Goal: Information Seeking & Learning: Learn about a topic

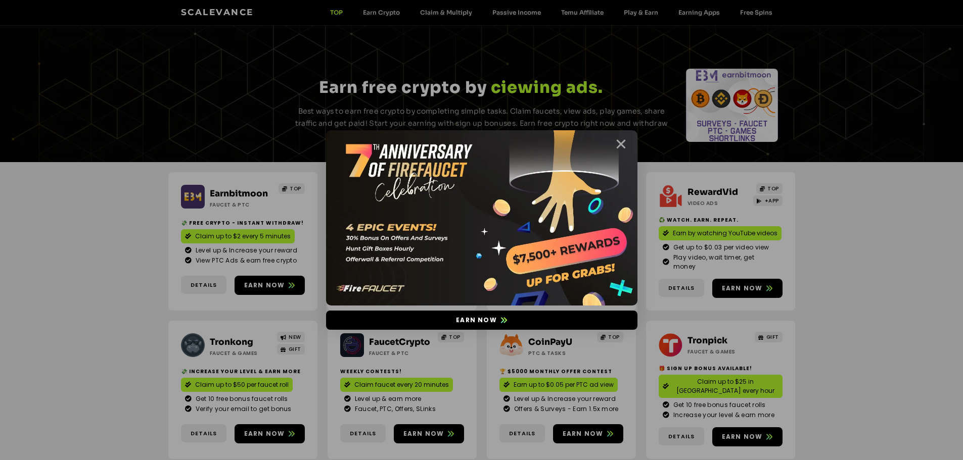
click at [618, 142] on icon "Close" at bounding box center [620, 144] width 13 height 13
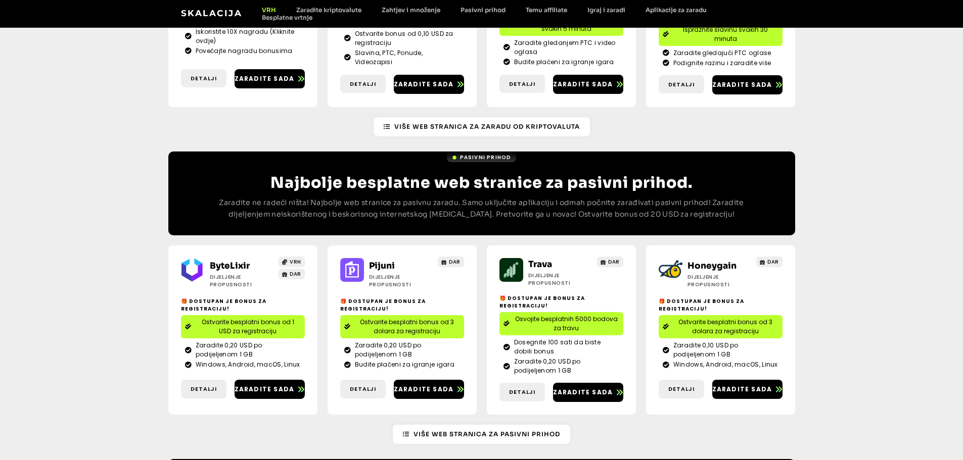
scroll to position [1247, 0]
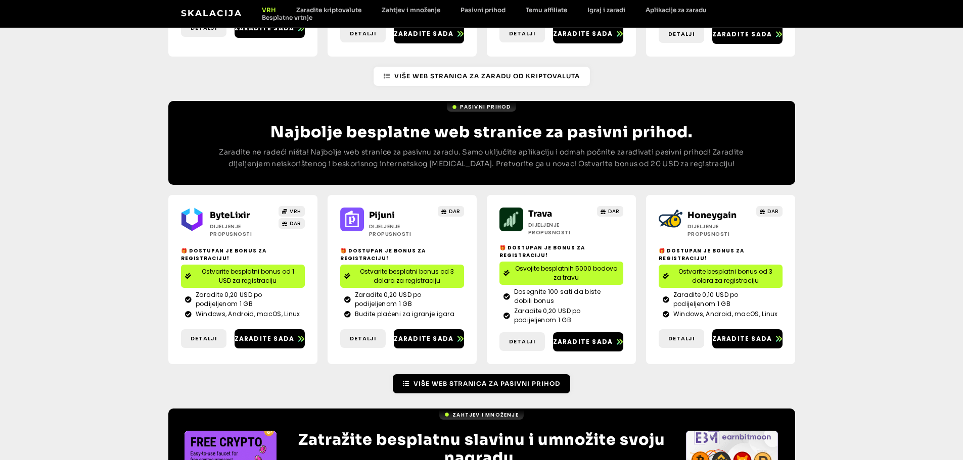
click at [465, 380] on font "Više web stranica za pasivni prihod" at bounding box center [486, 384] width 147 height 8
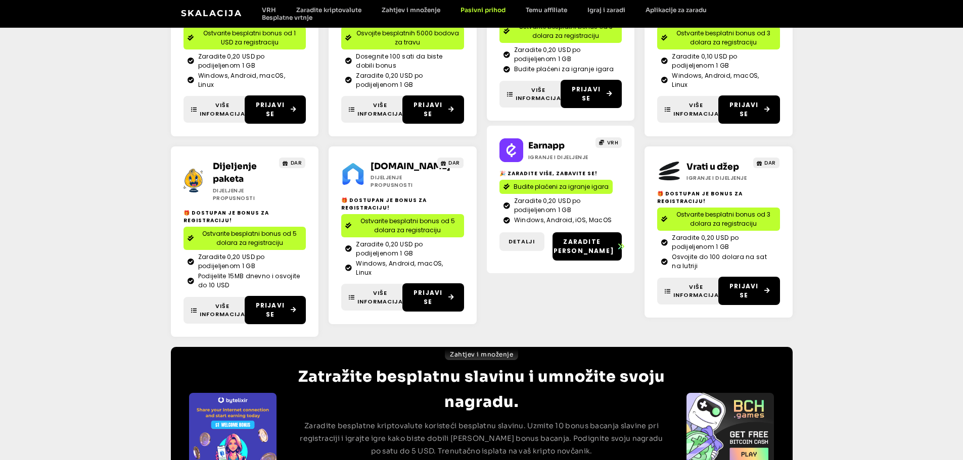
scroll to position [303, 0]
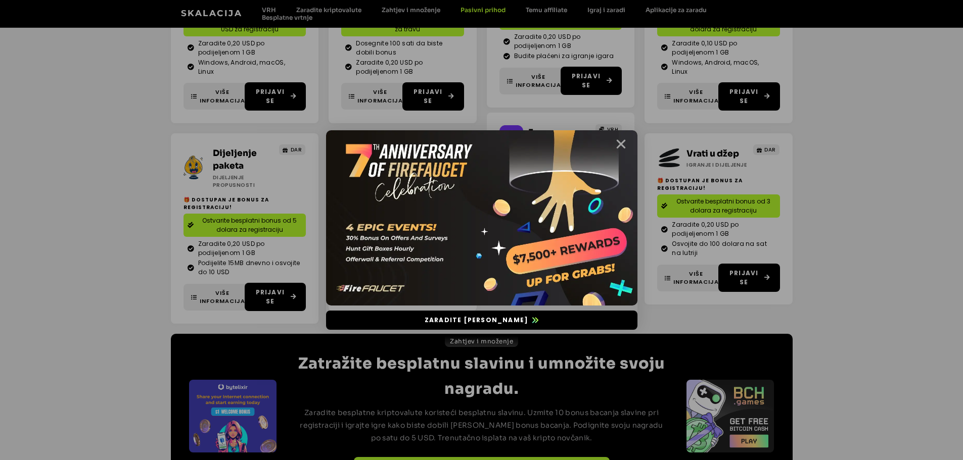
click at [621, 148] on icon "Zatvoriti" at bounding box center [620, 144] width 13 height 13
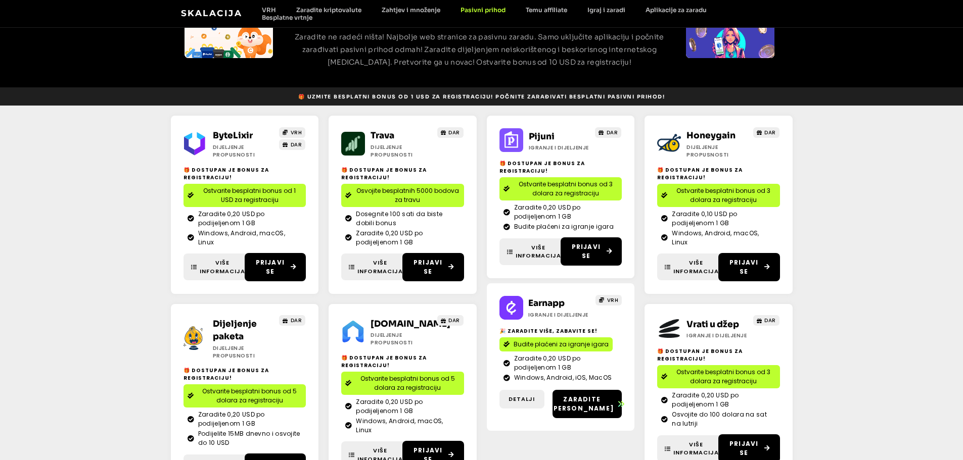
scroll to position [101, 0]
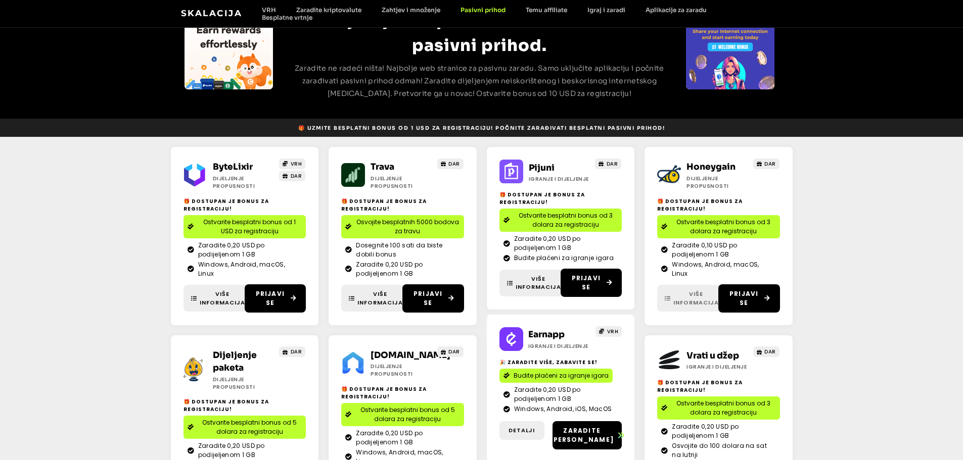
click at [689, 294] on font "Više informacija" at bounding box center [695, 298] width 45 height 17
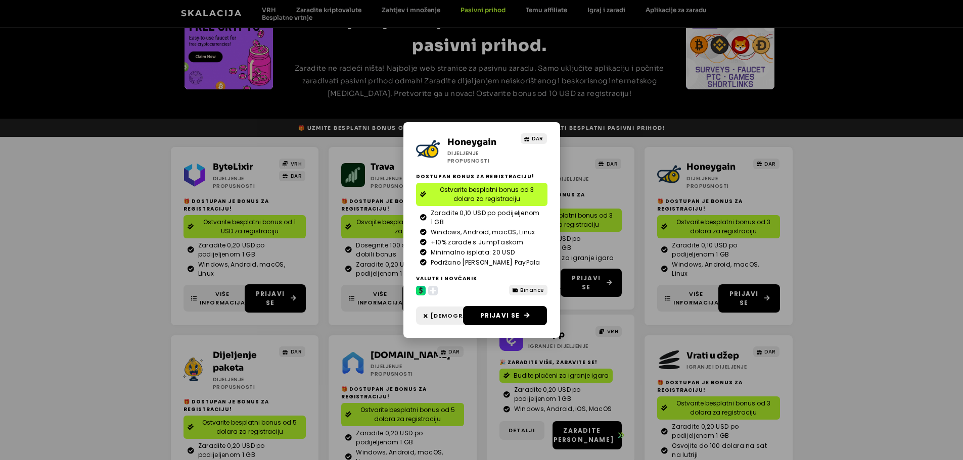
click at [433, 290] on icon at bounding box center [432, 291] width 6 height 6
click at [418, 289] on circle at bounding box center [421, 291] width 10 height 10
click at [420, 289] on icon at bounding box center [421, 290] width 4 height 5
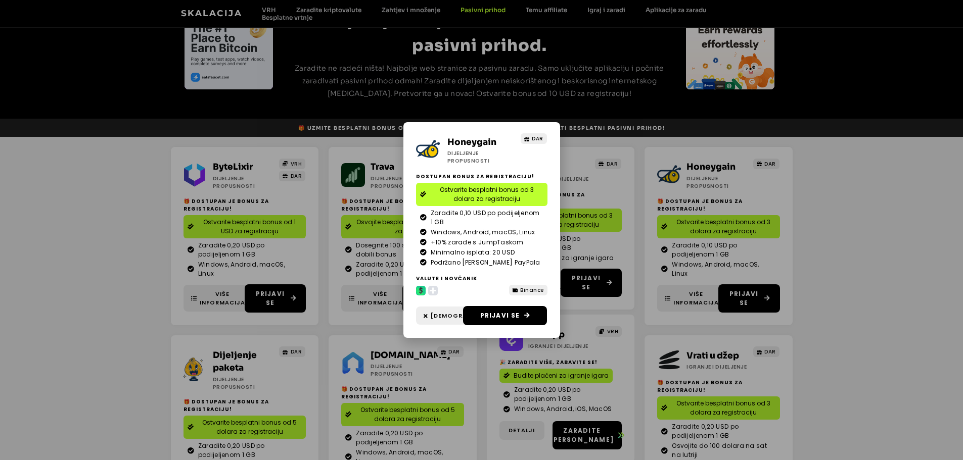
click at [420, 289] on icon at bounding box center [421, 290] width 4 height 5
click at [526, 293] on font "Binance" at bounding box center [532, 290] width 24 height 8
click at [442, 317] on font "Zatvoriti" at bounding box center [469, 316] width 78 height 8
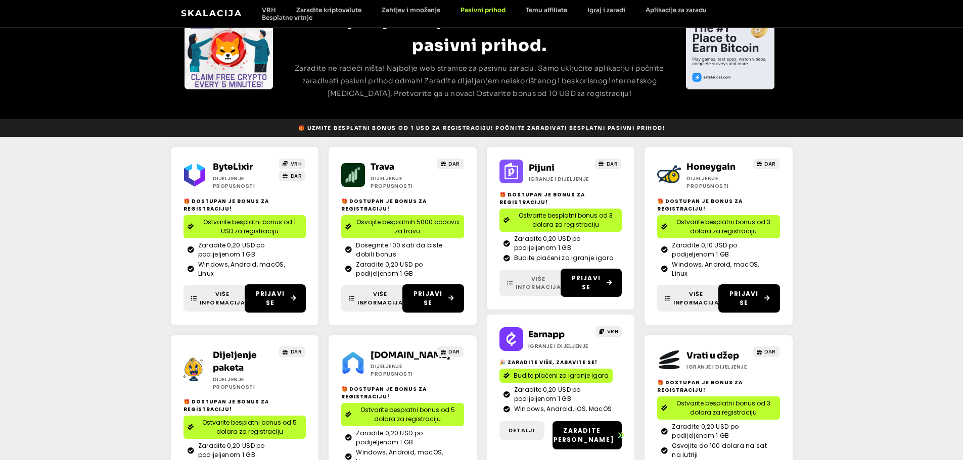
click at [541, 283] on font "Više informacija" at bounding box center [537, 283] width 45 height 17
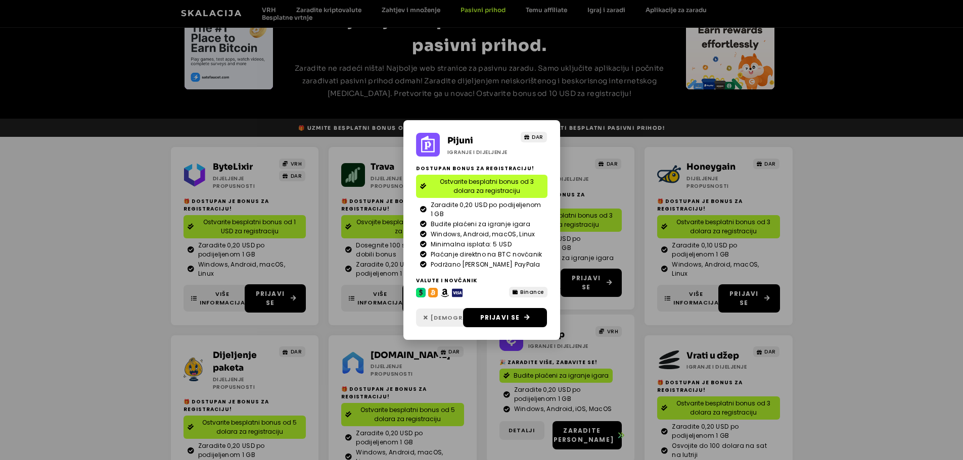
click at [436, 320] on font "Zatvoriti" at bounding box center [469, 318] width 78 height 8
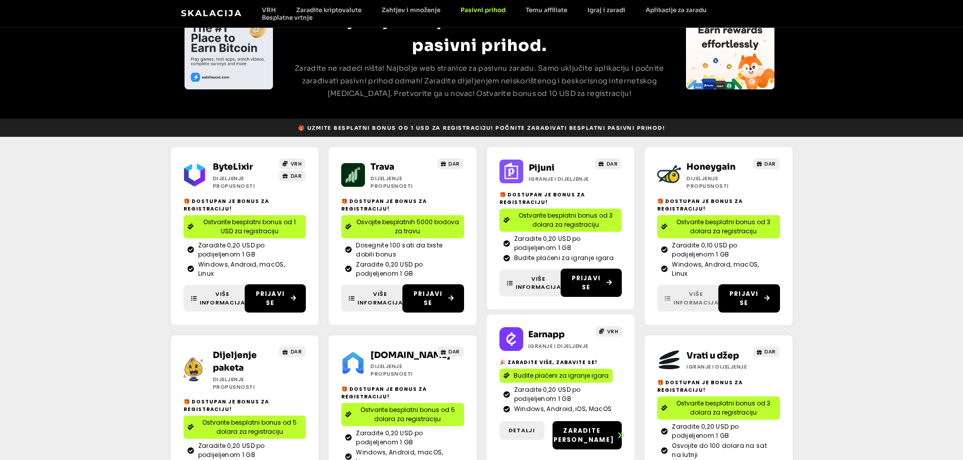
click at [688, 297] on font "Više informacija" at bounding box center [695, 298] width 45 height 17
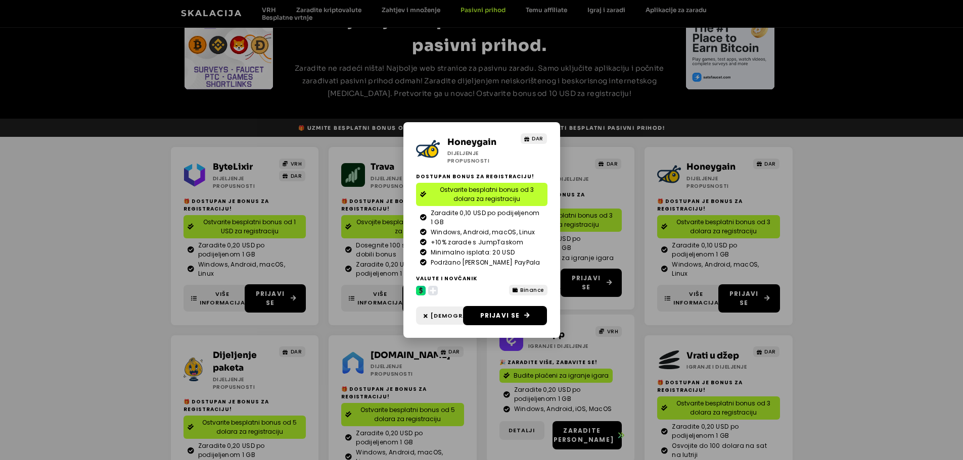
click at [433, 293] on icon at bounding box center [432, 291] width 6 height 6
click at [435, 318] on font "Zatvoriti" at bounding box center [469, 316] width 78 height 8
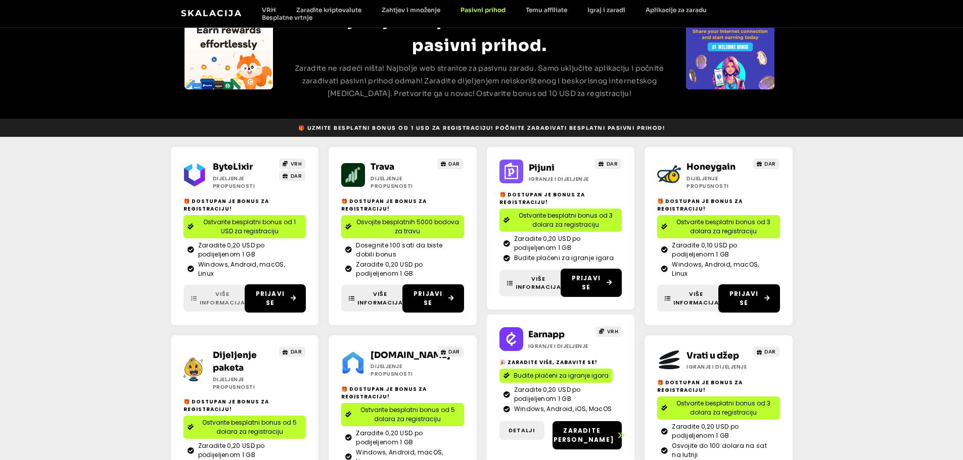
click at [220, 294] on font "Više informacija" at bounding box center [222, 298] width 45 height 17
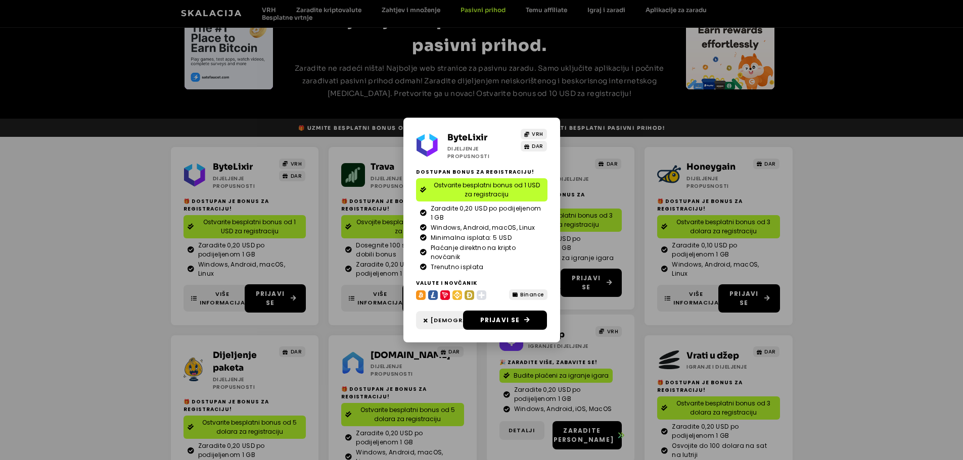
click at [874, 218] on div "ByteLixir Dijeljenje propusnosti VRH DAR Dostupan bonus za registraciju! Ostvar…" at bounding box center [481, 230] width 963 height 460
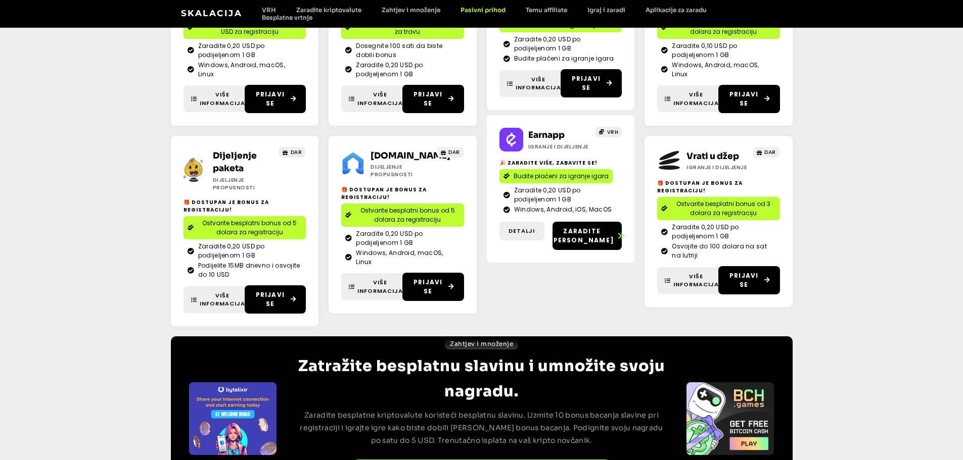
scroll to position [303, 0]
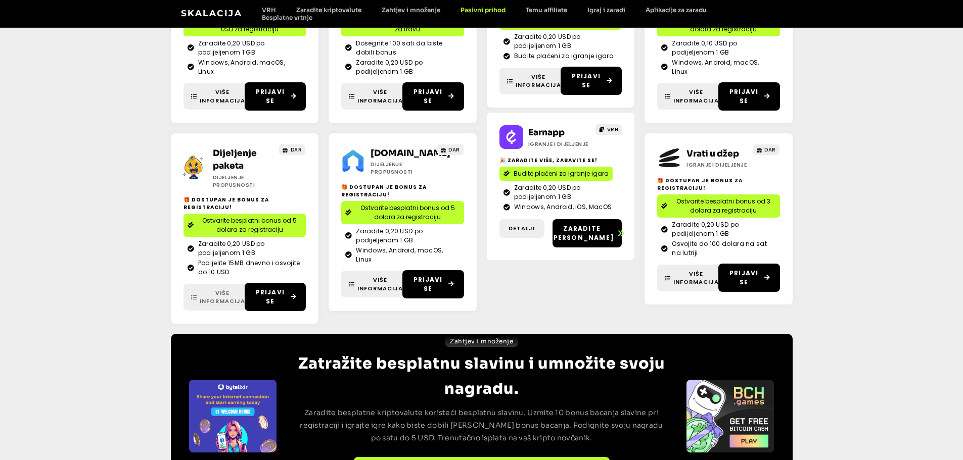
click at [214, 297] on link "Više informacija" at bounding box center [217, 297] width 69 height 27
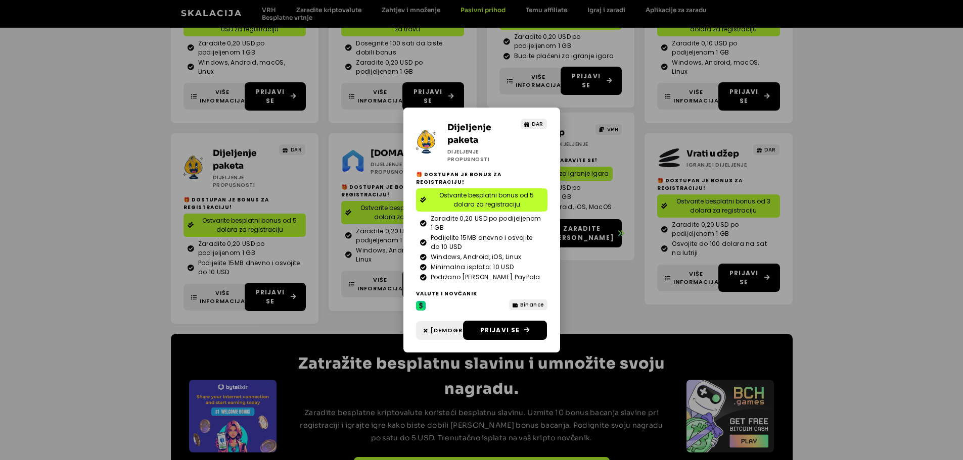
click at [605, 284] on div "Dijeljenje paketa Dijeljenje propusnosti DAR 🎁 Dostupan je bonus za registracij…" at bounding box center [481, 230] width 963 height 460
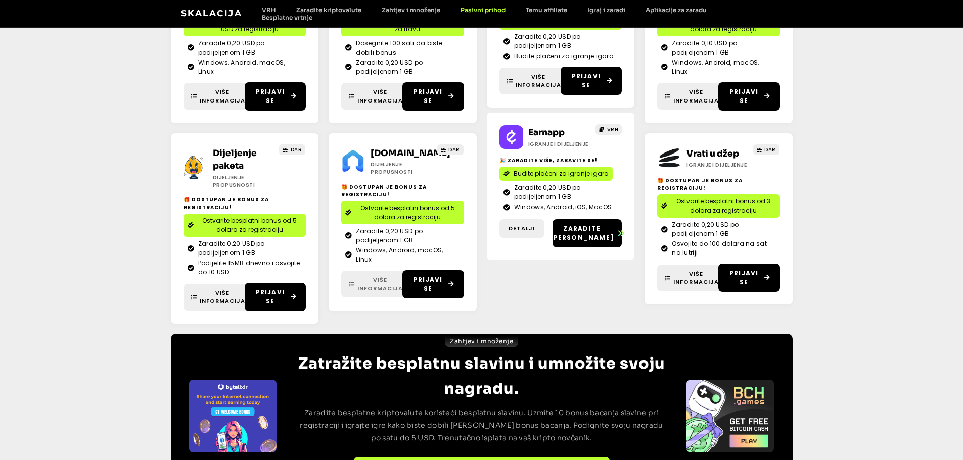
click at [376, 281] on font "Više informacija" at bounding box center [379, 284] width 45 height 17
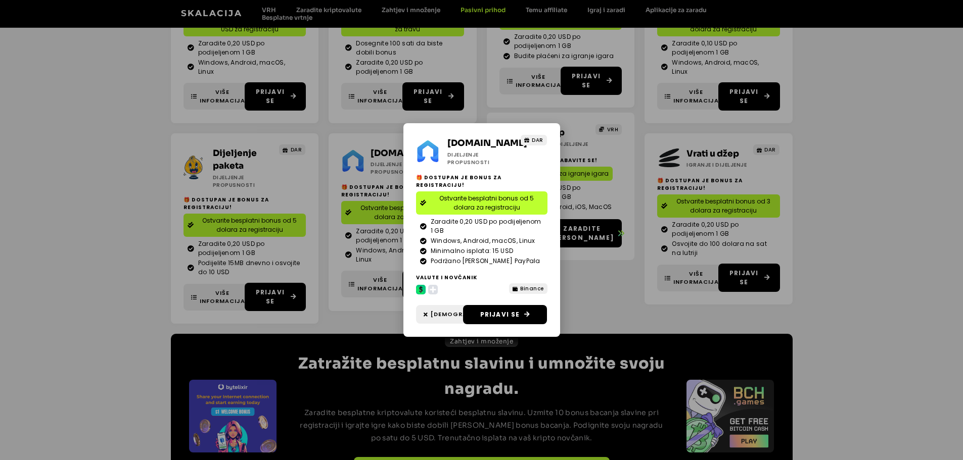
click at [611, 297] on div "Earn.fm Dijeljenje propusnosti DAR 🎁 Dostupan je bonus za registraciju! Ostvari…" at bounding box center [481, 230] width 963 height 460
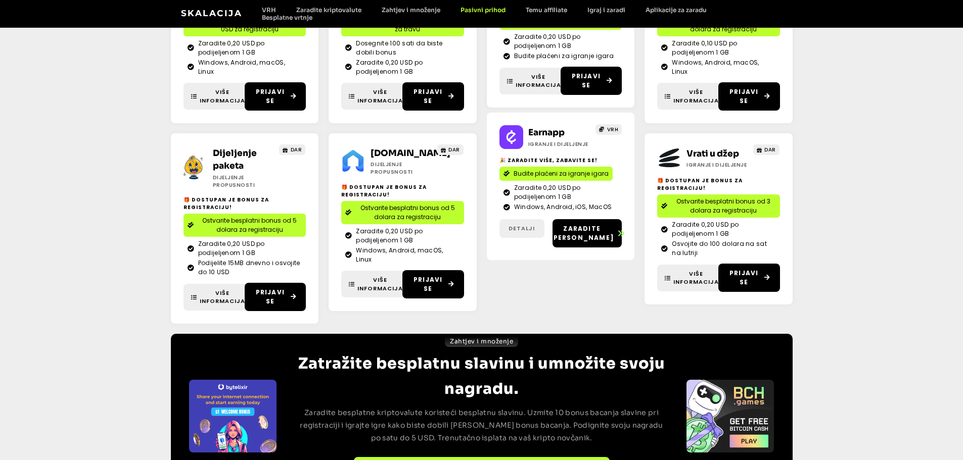
click at [524, 230] on font "Detalji" at bounding box center [521, 228] width 26 height 8
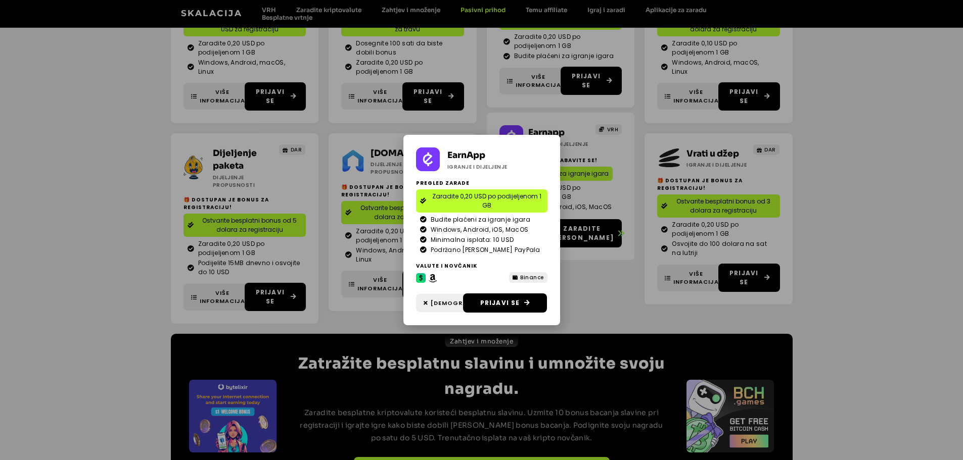
click at [604, 295] on div "EarnApp Igranje i dijeljenje Pregled zarade Zaradite 0,20 USD po podijeljenom 1…" at bounding box center [481, 230] width 963 height 460
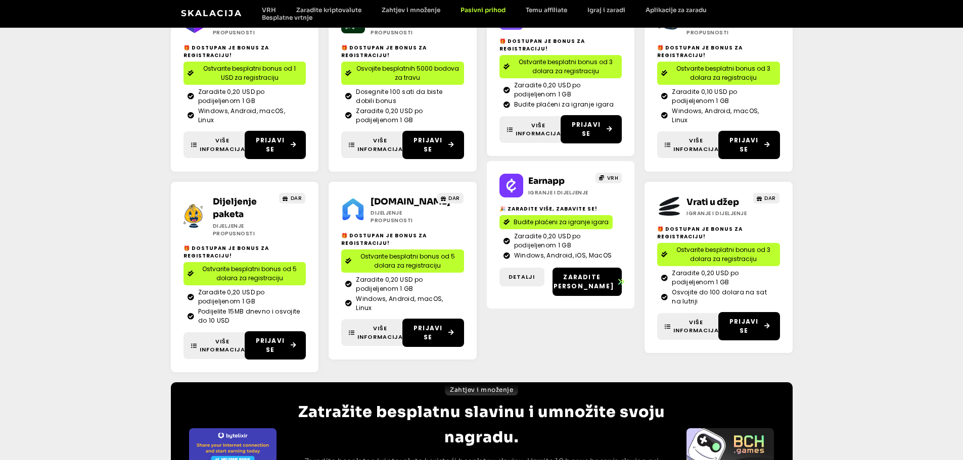
scroll to position [152, 0]
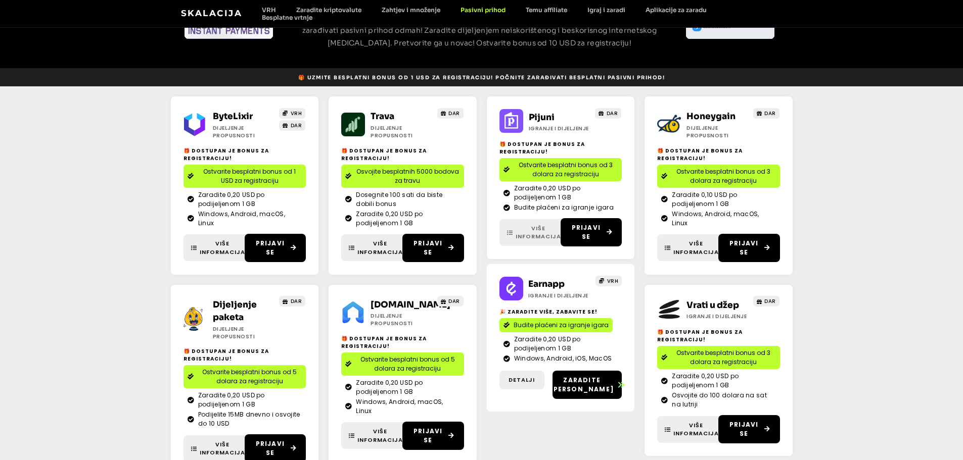
click at [529, 239] on font "Više informacija" at bounding box center [537, 232] width 45 height 17
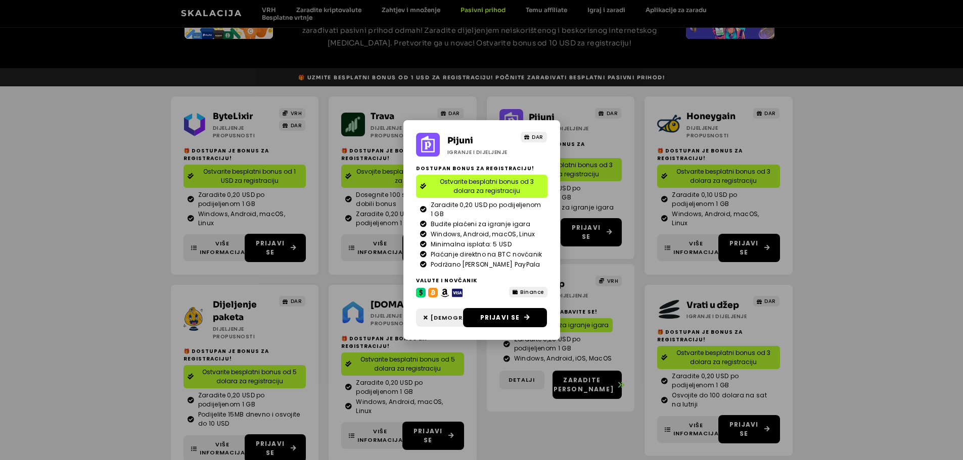
click at [903, 244] on div "Pijuni Igranje i dijeljenje DAR Dostupan bonus za registraciju! Ostvarite bespl…" at bounding box center [481, 230] width 963 height 460
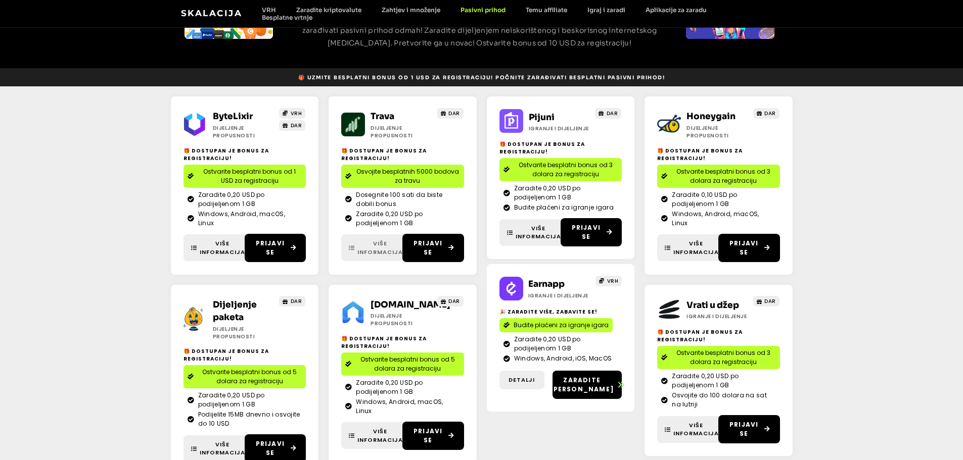
click at [370, 248] on span "Više informacija" at bounding box center [379, 247] width 45 height 17
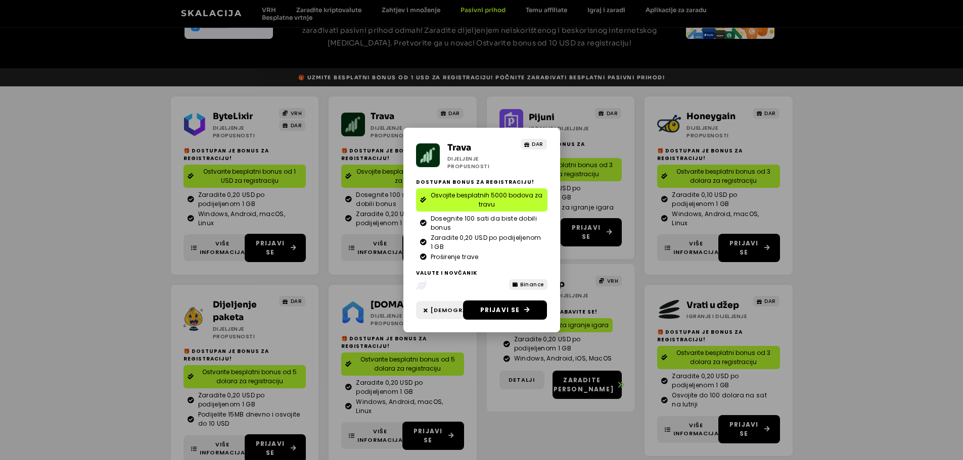
click at [888, 226] on div "Trava Dijeljenje propusnosti DAR Dostupan bonus za registraciju! Osvojite bespl…" at bounding box center [481, 230] width 963 height 460
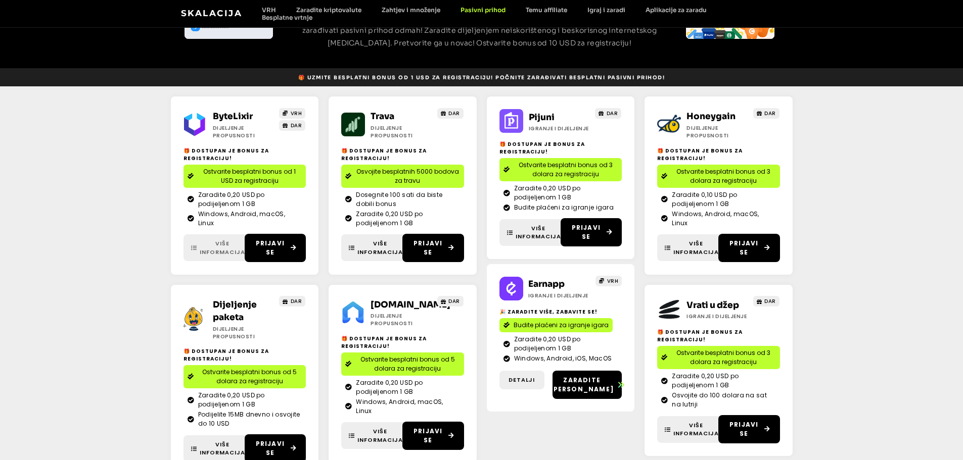
click at [216, 246] on font "Više informacija" at bounding box center [222, 247] width 45 height 17
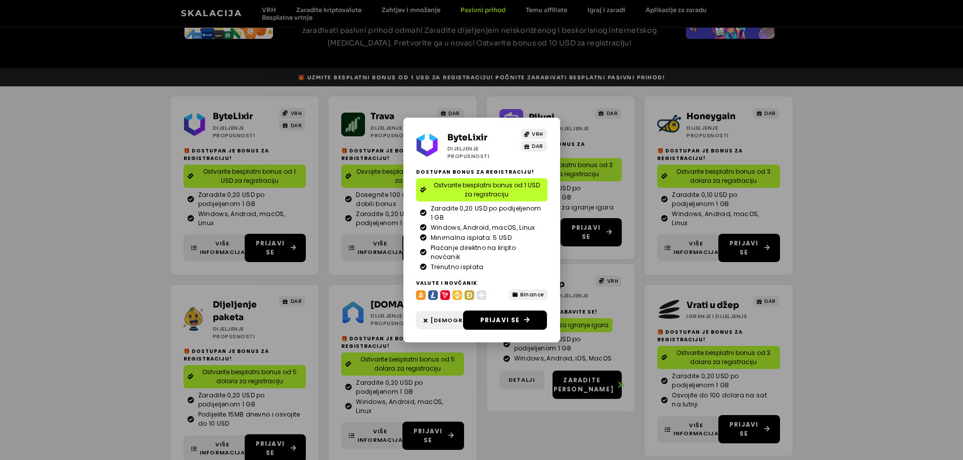
click at [923, 259] on div "ByteLixir Dijeljenje propusnosti VRH DAR Dostupan bonus za registraciju! Ostvar…" at bounding box center [481, 230] width 963 height 460
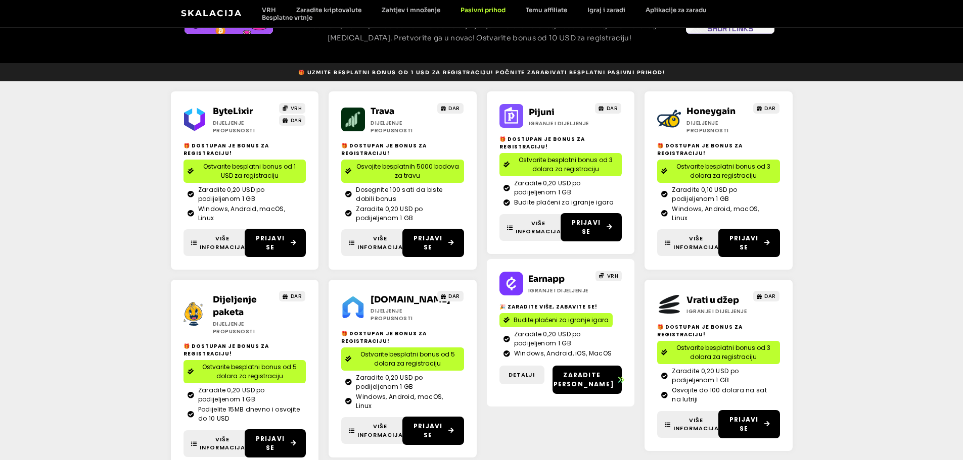
scroll to position [207, 0]
